Goal: Information Seeking & Learning: Find specific fact

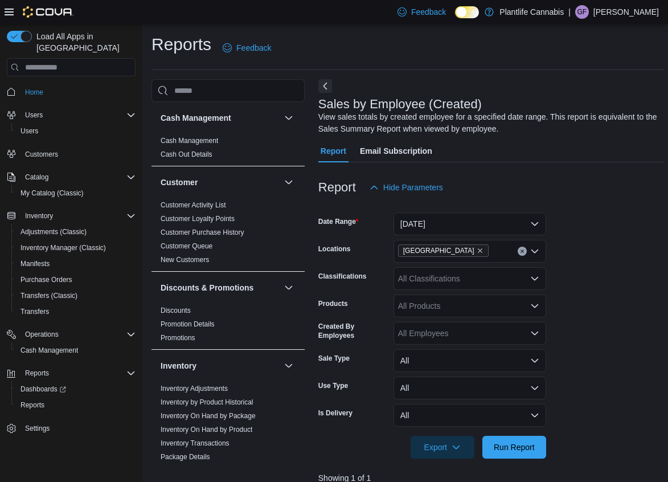
scroll to position [346, 0]
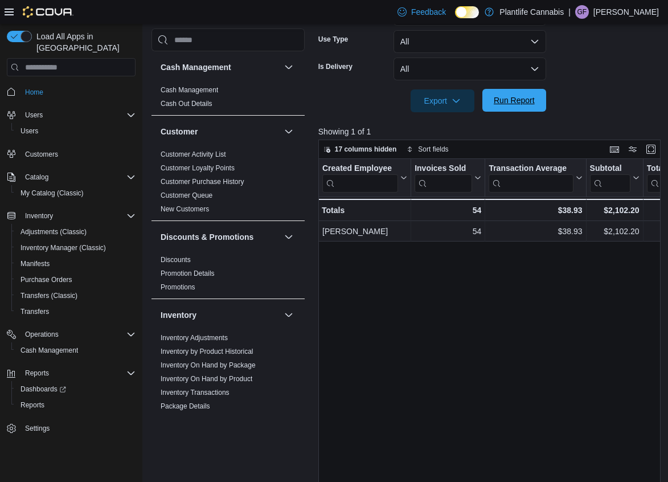
click at [521, 107] on span "Run Report" at bounding box center [514, 100] width 50 height 23
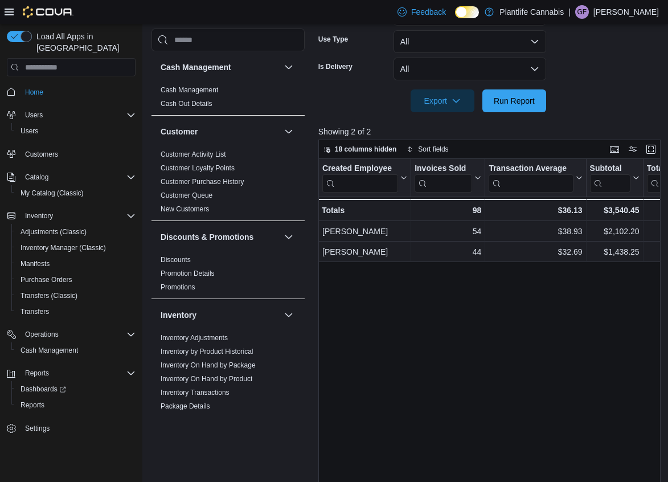
click at [418, 367] on div "Created Employee Click to view column header actions Invoices Sold Click to vie…" at bounding box center [491, 342] width 346 height 366
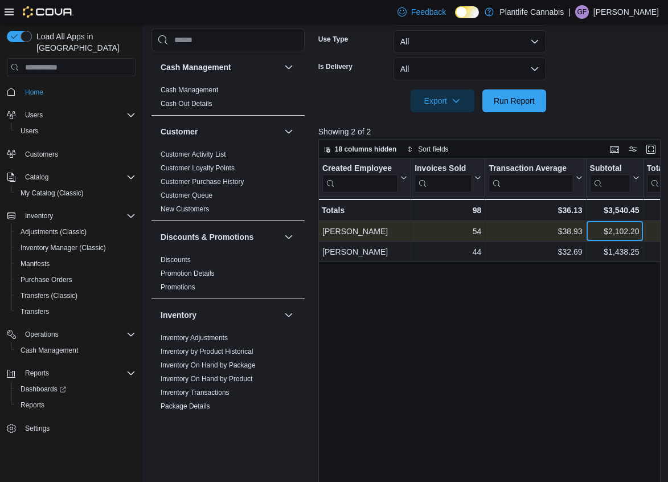
click at [626, 233] on div "$2,102.20" at bounding box center [615, 231] width 50 height 14
copy div "2,102.20"
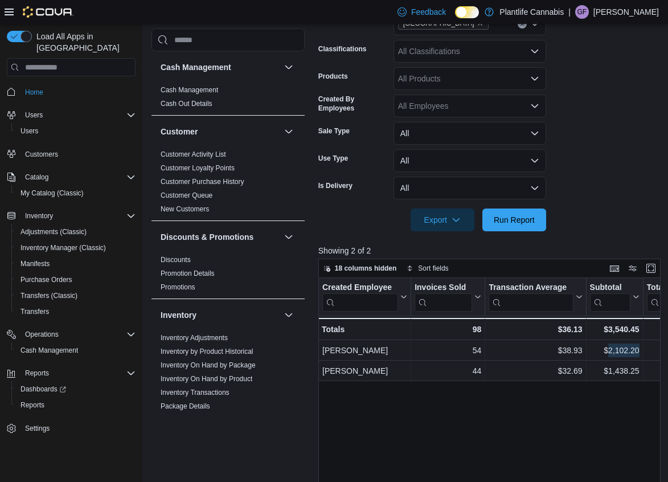
scroll to position [181, 0]
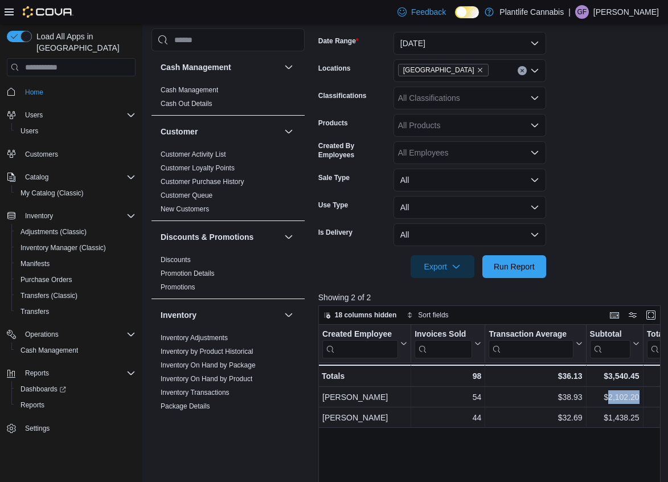
click at [477, 100] on div "All Classifications" at bounding box center [470, 98] width 153 height 23
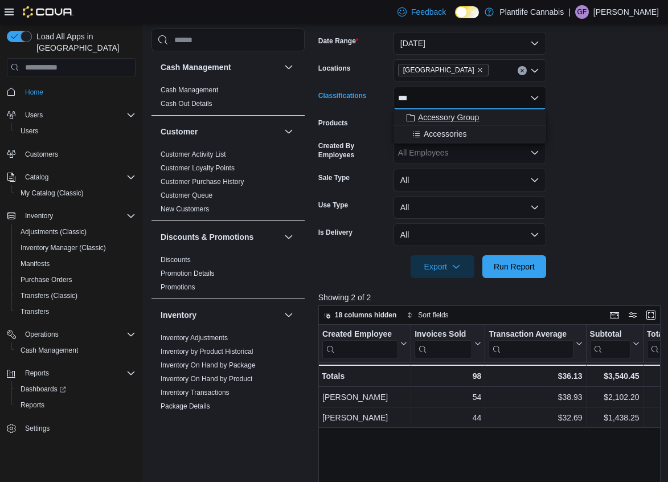
type input "***"
click at [464, 121] on span "Accessory Group" at bounding box center [448, 117] width 61 height 11
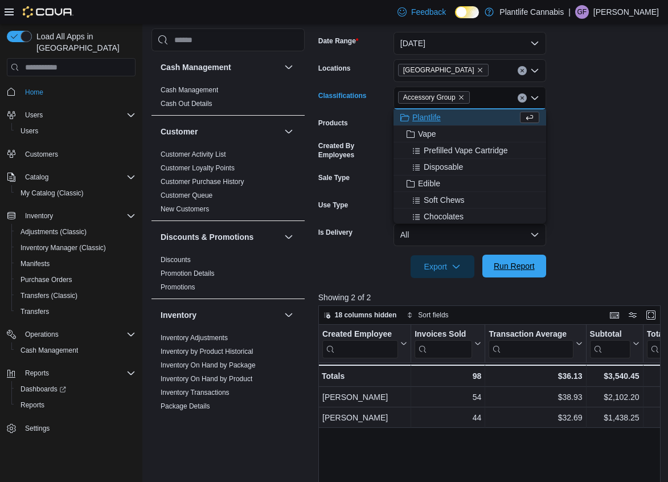
click at [511, 267] on span "Run Report" at bounding box center [514, 265] width 41 height 11
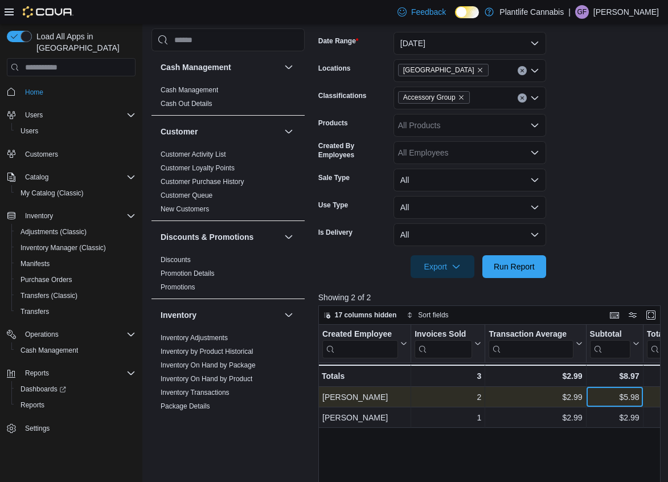
click at [627, 395] on div "$5.98" at bounding box center [615, 397] width 50 height 14
click at [632, 400] on div "$5.98" at bounding box center [615, 397] width 50 height 14
click at [632, 399] on div "$5.98" at bounding box center [615, 397] width 50 height 14
copy div "5.98"
